Goal: Find specific page/section: Find specific page/section

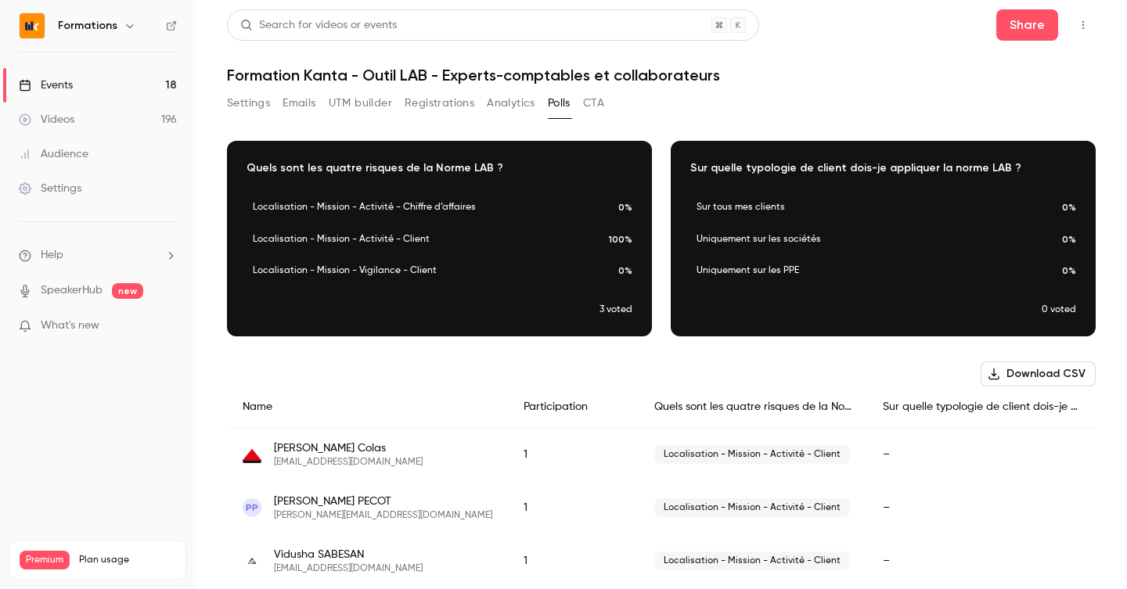
click at [497, 91] on button "Analytics" at bounding box center [511, 103] width 49 height 25
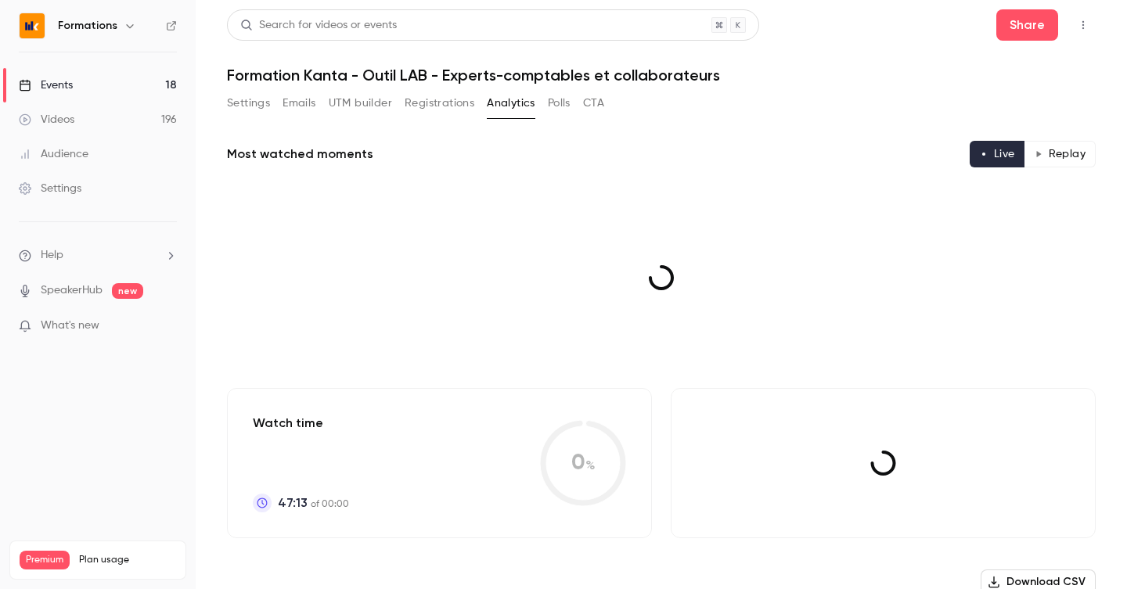
click at [553, 107] on button "Polls" at bounding box center [559, 103] width 23 height 25
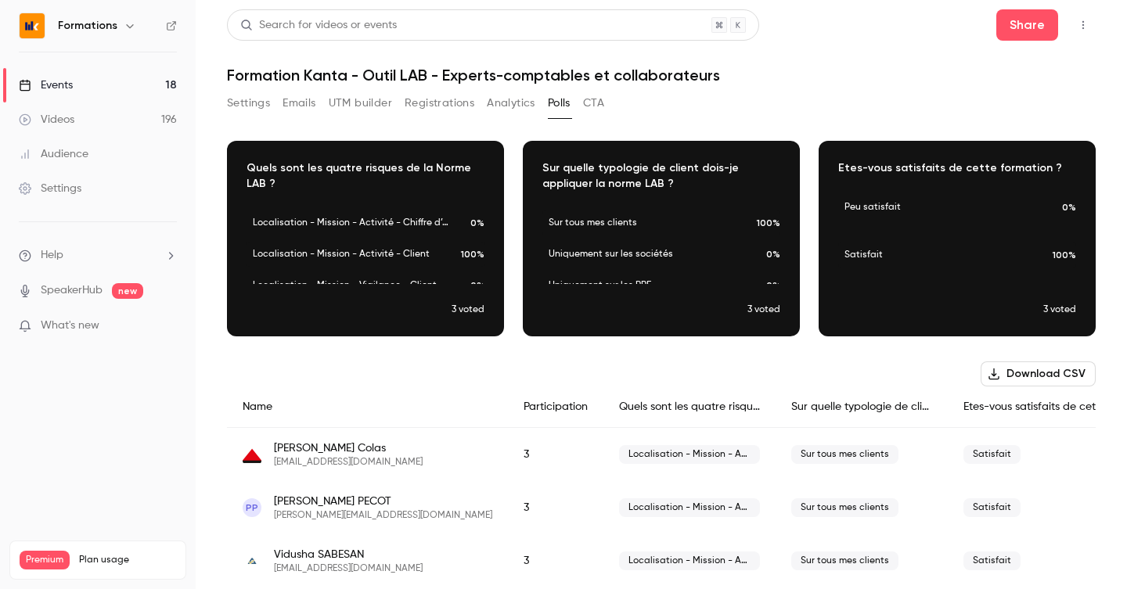
scroll to position [0, 12]
